Goal: Task Accomplishment & Management: Use online tool/utility

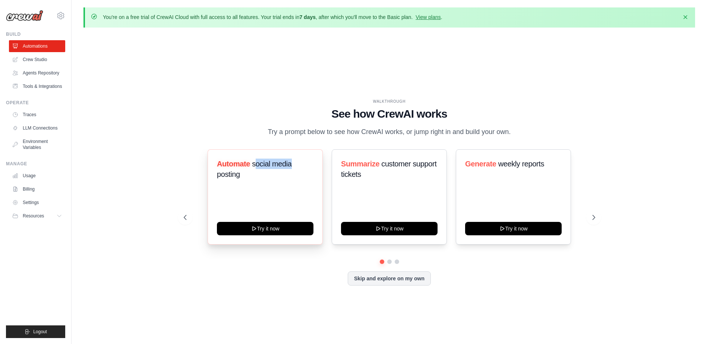
drag, startPoint x: 297, startPoint y: 164, endPoint x: 302, endPoint y: 164, distance: 4.5
click at [302, 164] on h3 "Automate social media posting" at bounding box center [265, 169] width 97 height 21
drag, startPoint x: 393, startPoint y: 159, endPoint x: 448, endPoint y: 171, distance: 56.5
click at [448, 171] on div "Automate social media posting Try it now Summarize customer support tickets Try…" at bounding box center [389, 196] width 411 height 95
drag, startPoint x: 448, startPoint y: 171, endPoint x: 580, endPoint y: 114, distance: 143.7
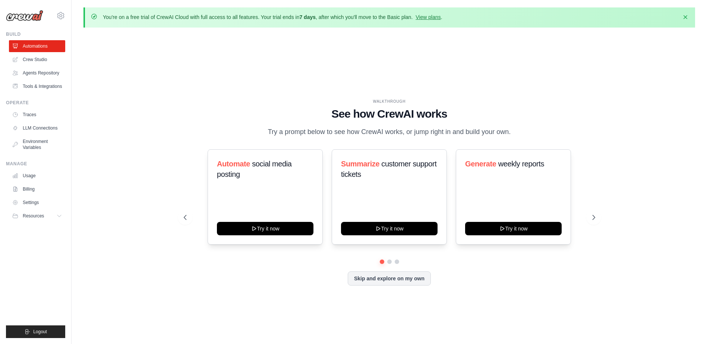
click at [580, 114] on h1 "See how CrewAI works" at bounding box center [389, 113] width 411 height 13
click at [361, 281] on button "Skip and explore on my own" at bounding box center [389, 278] width 83 height 14
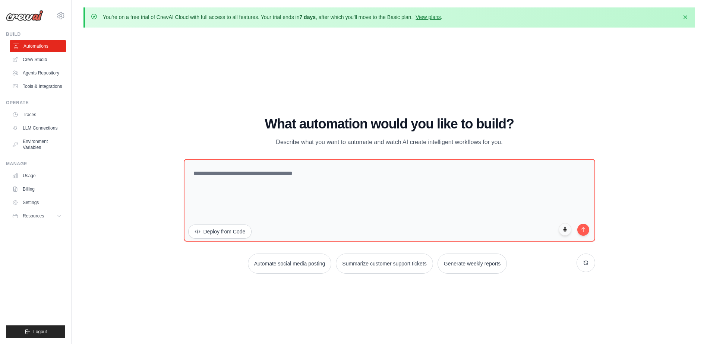
click at [35, 51] on link "Automations" at bounding box center [38, 46] width 56 height 12
click at [37, 47] on link "Automations" at bounding box center [38, 46] width 56 height 12
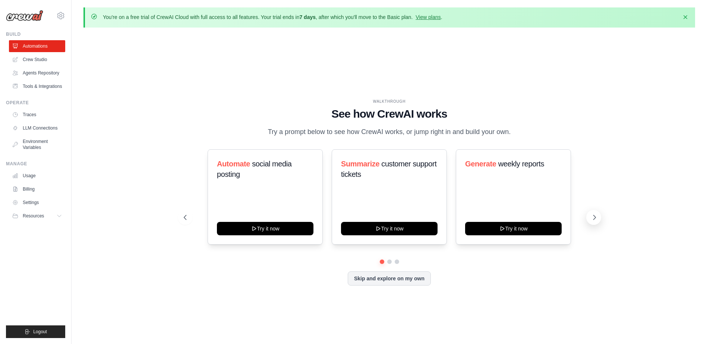
click at [596, 216] on icon at bounding box center [594, 217] width 7 height 7
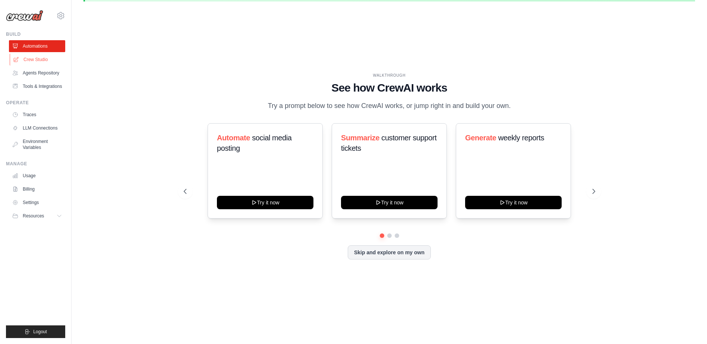
click at [48, 58] on link "Crew Studio" at bounding box center [38, 60] width 56 height 12
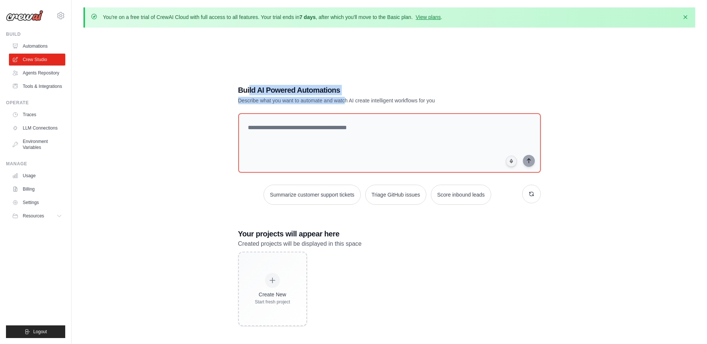
drag, startPoint x: 289, startPoint y: 97, endPoint x: 346, endPoint y: 101, distance: 57.2
click at [346, 101] on div "Build AI Powered Automations Describe what you want to automate and watch AI cr…" at bounding box center [363, 94] width 250 height 19
click at [346, 101] on p "Describe what you want to automate and watch AI create intelligent workflows fo…" at bounding box center [363, 100] width 250 height 7
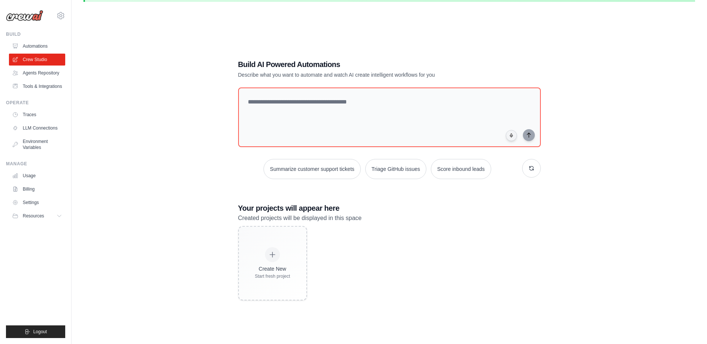
scroll to position [41, 0]
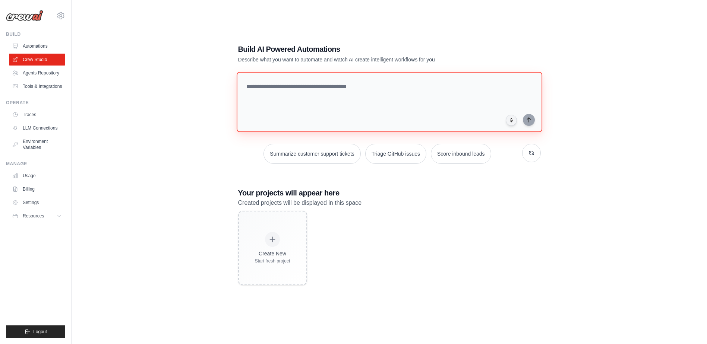
click at [321, 79] on textarea at bounding box center [389, 102] width 306 height 60
click at [36, 73] on link "Agents Repository" at bounding box center [38, 73] width 56 height 12
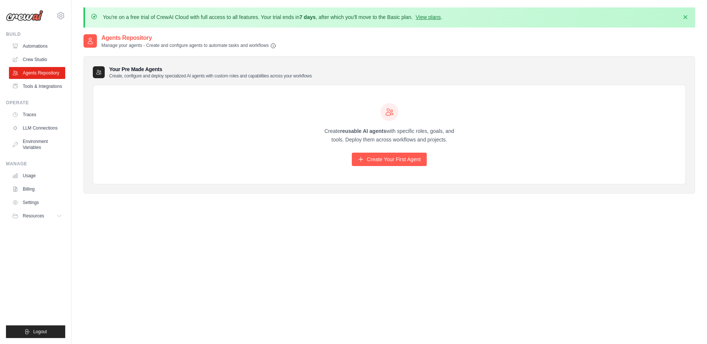
drag, startPoint x: 377, startPoint y: 133, endPoint x: 481, endPoint y: 149, distance: 105.6
click at [481, 149] on div "Create reusable AI agents with specific roles, goals, and tools. Deploy them ac…" at bounding box center [389, 134] width 592 height 99
click at [378, 155] on link "Create Your First Agent" at bounding box center [389, 159] width 75 height 13
